Goal: Information Seeking & Learning: Learn about a topic

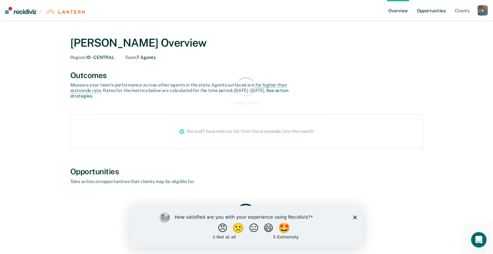
click at [437, 13] on link "Opportunities" at bounding box center [430, 10] width 31 height 21
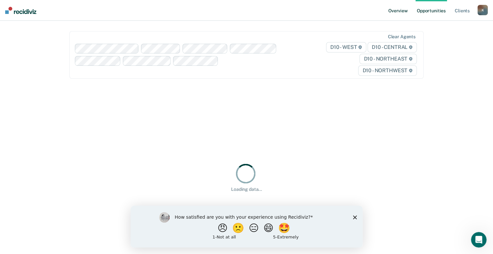
click at [405, 12] on link "Overview" at bounding box center [398, 10] width 22 height 21
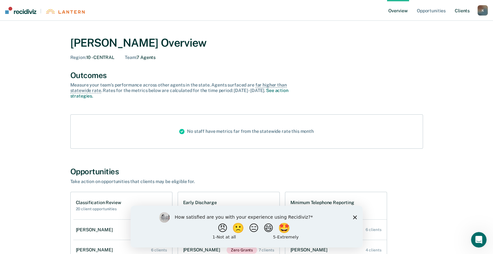
click at [462, 13] on link "Client s" at bounding box center [461, 10] width 17 height 21
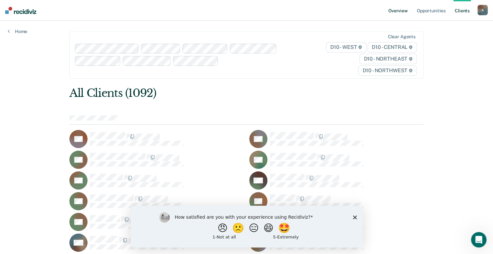
click at [404, 12] on link "Overview" at bounding box center [398, 10] width 22 height 21
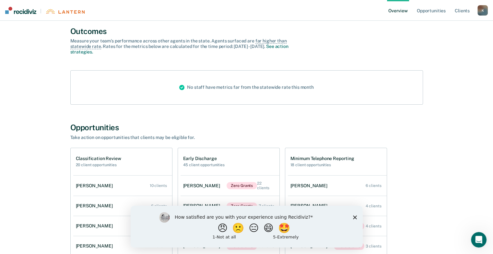
scroll to position [130, 0]
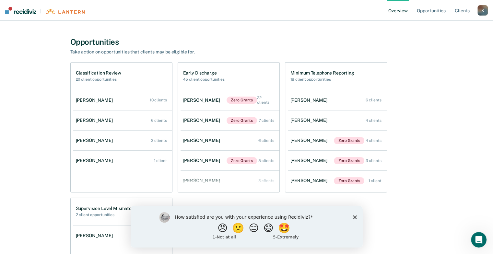
click at [101, 100] on div "[PERSON_NAME]" at bounding box center [96, 101] width 40 height 6
